Goal: Information Seeking & Learning: Learn about a topic

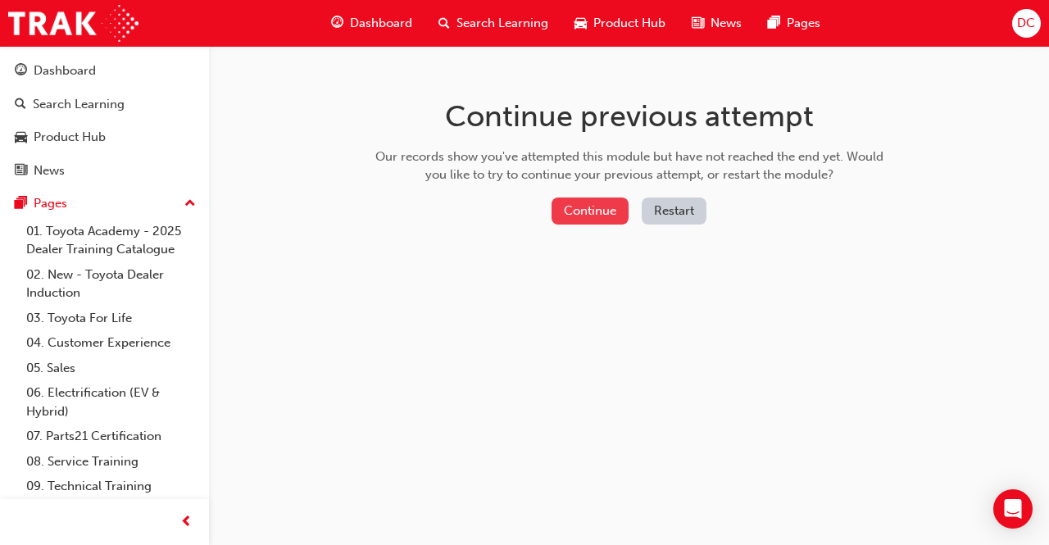
click at [593, 215] on button "Continue" at bounding box center [589, 210] width 77 height 27
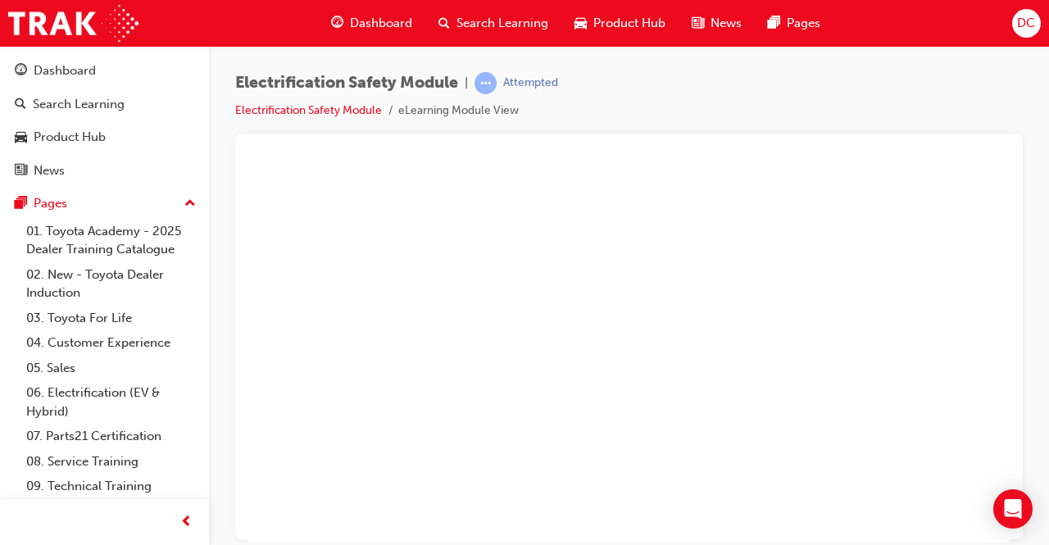
scroll to position [0, 365]
drag, startPoint x: 1263, startPoint y: 675, endPoint x: 1009, endPoint y: 464, distance: 330.5
click at [229, 305] on div "play" at bounding box center [229, 305] width 0 height 0
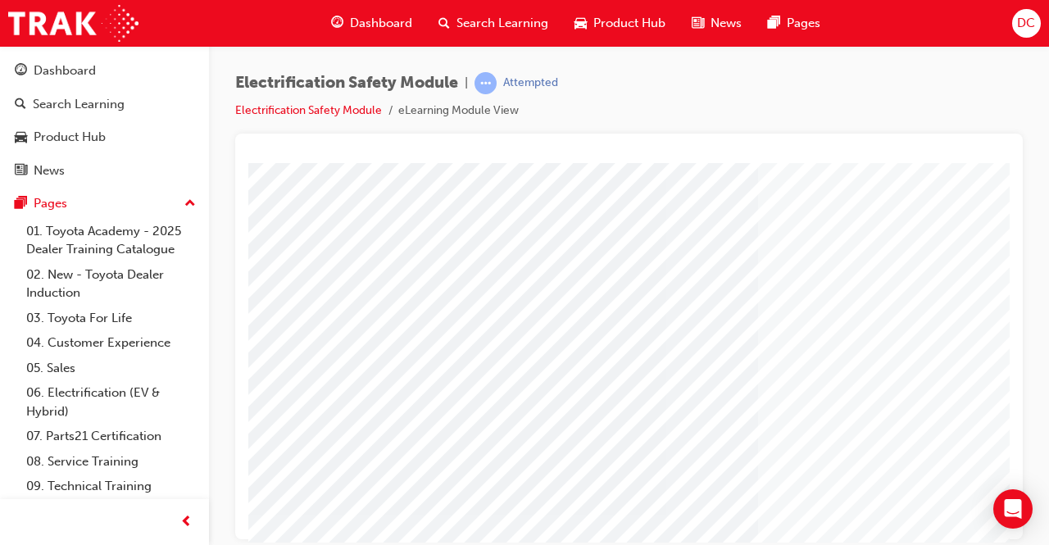
click at [1004, 169] on html "Cover page Loading..." at bounding box center [628, 165] width 761 height 7
drag, startPoint x: 1004, startPoint y: 529, endPoint x: 1001, endPoint y: 442, distance: 87.7
click at [1001, 169] on html "Cover page Loading..." at bounding box center [628, 165] width 761 height 7
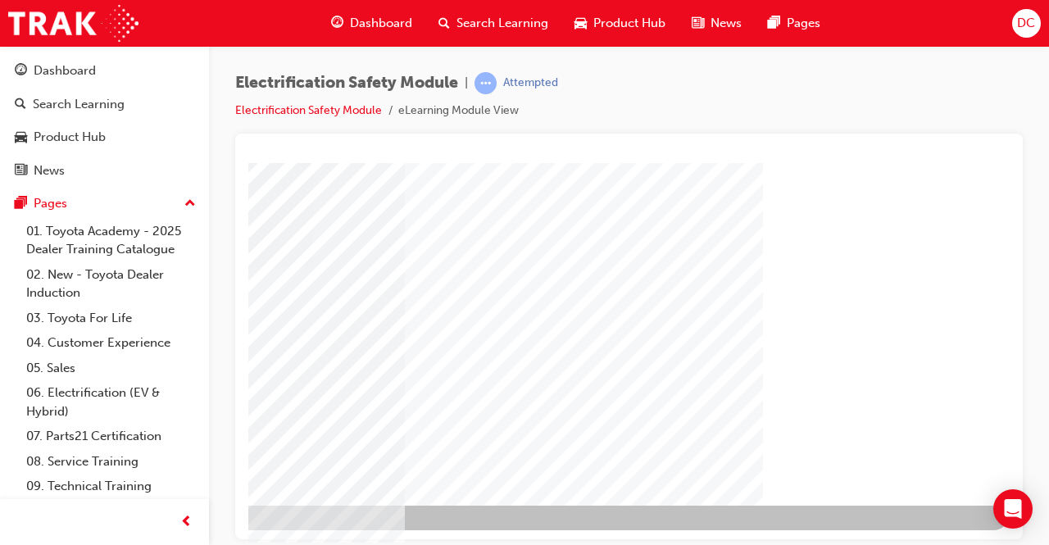
scroll to position [247, 365]
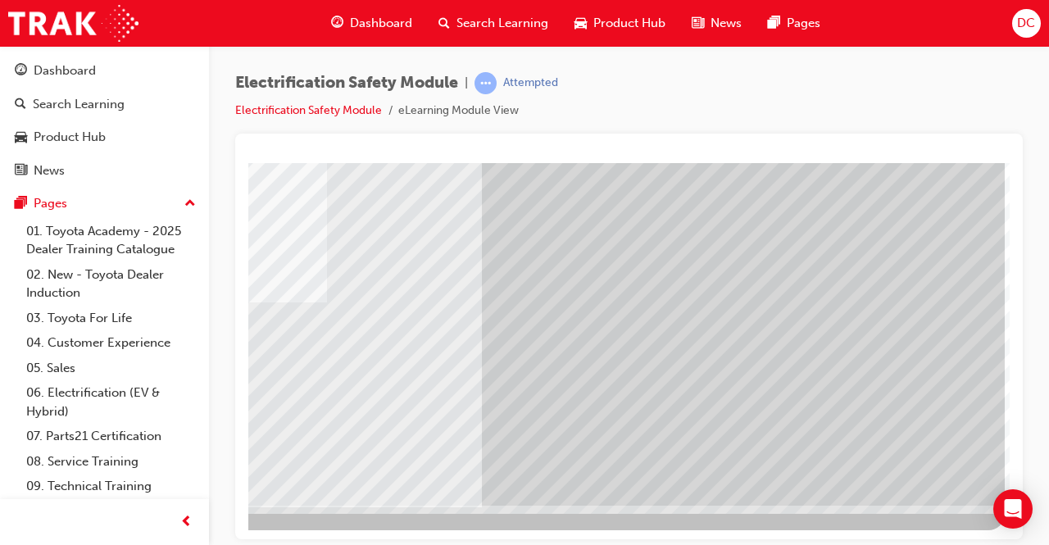
scroll to position [0, 0]
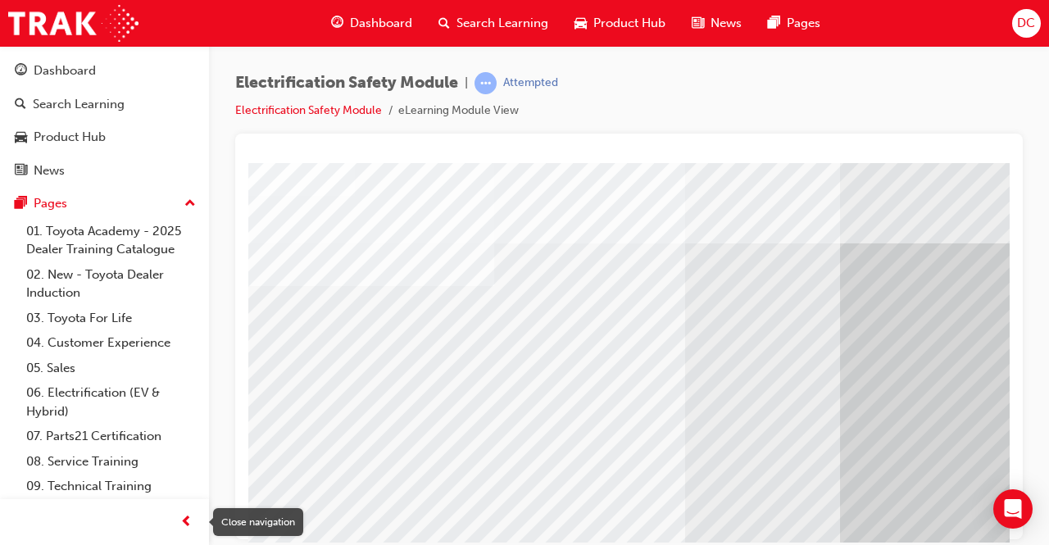
click at [190, 527] on span "prev-icon" at bounding box center [186, 522] width 12 height 20
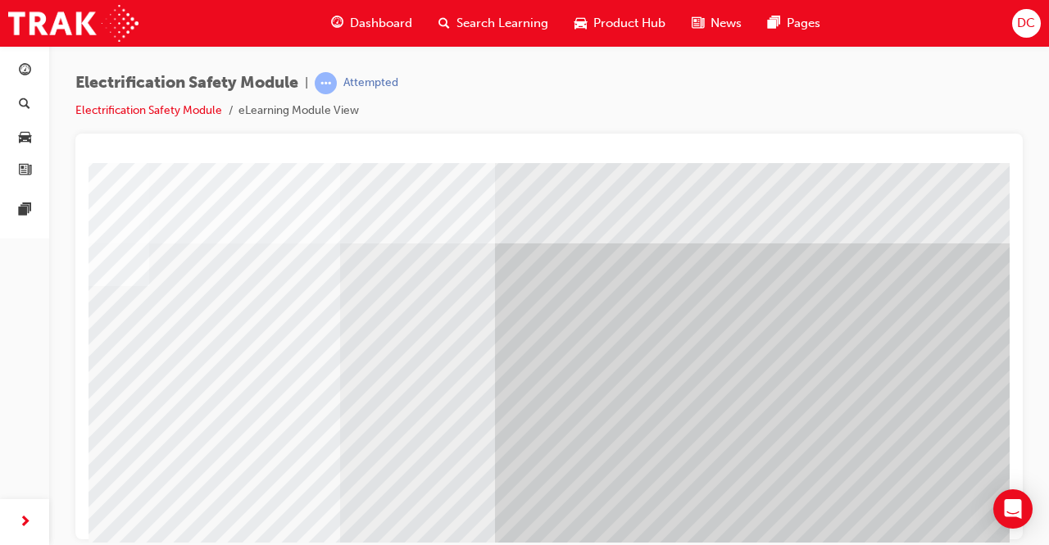
scroll to position [0, 206]
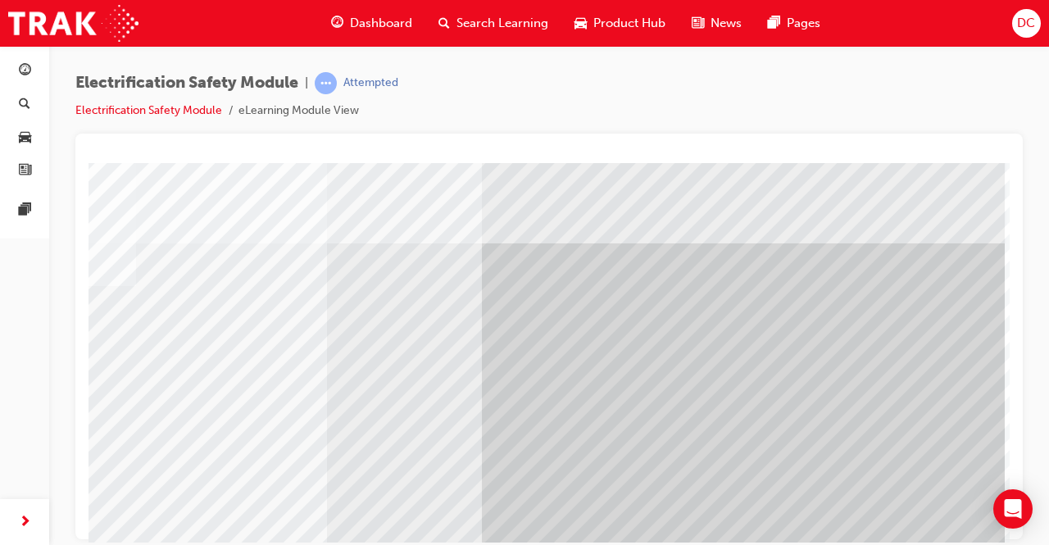
drag, startPoint x: 991, startPoint y: 538, endPoint x: 1091, endPoint y: 655, distance: 152.9
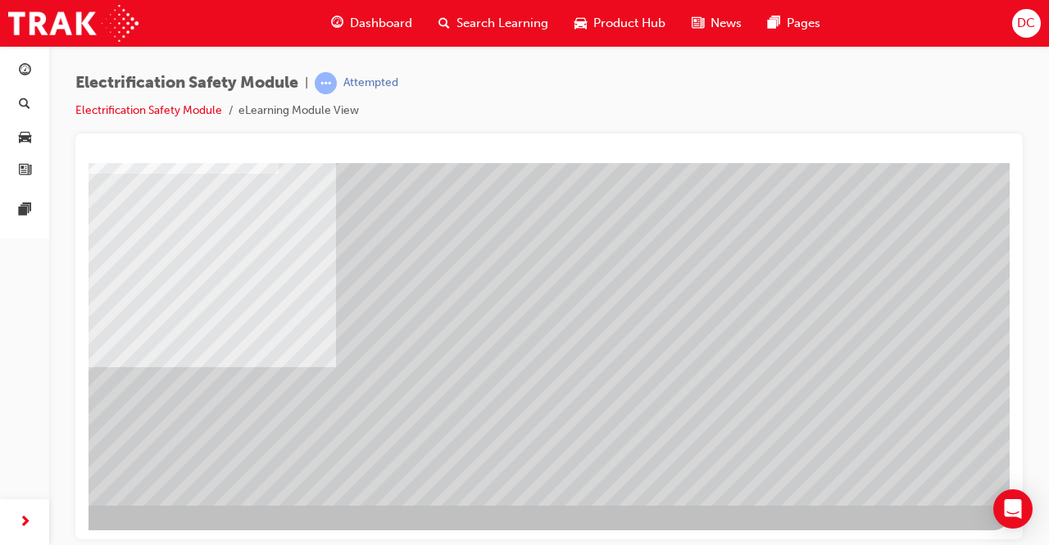
scroll to position [0, 0]
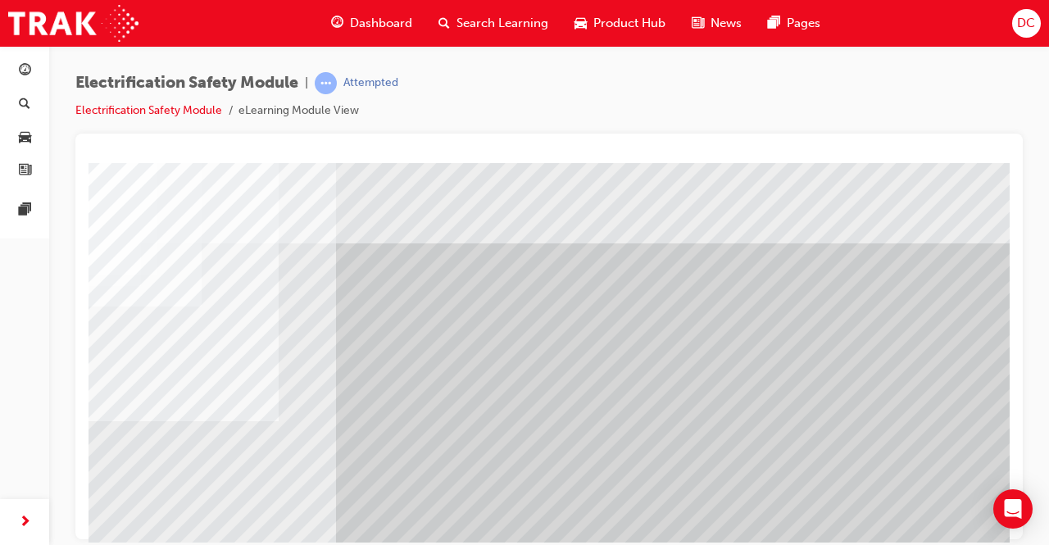
scroll to position [247, 206]
